Goal: Check status: Check status

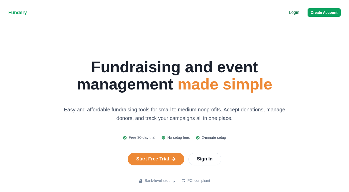
click at [299, 12] on p "Login" at bounding box center [294, 12] width 10 height 6
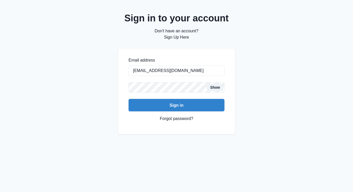
type input "[EMAIL_ADDRESS][DOMAIN_NAME]"
click at [177, 105] on button "Sign in" at bounding box center [177, 105] width 96 height 13
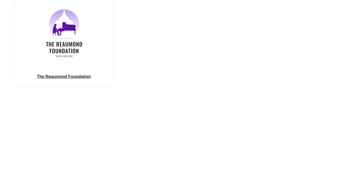
click at [68, 58] on img at bounding box center [64, 33] width 68 height 66
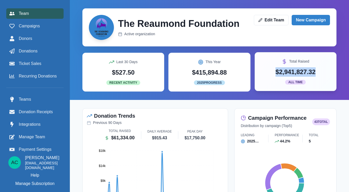
drag, startPoint x: 319, startPoint y: 73, endPoint x: 274, endPoint y: 73, distance: 44.6
click at [274, 73] on div "Total Raised $2,941,827.32 All Time" at bounding box center [295, 72] width 69 height 26
copy p "$2,941,827.32"
